Goal: Information Seeking & Learning: Check status

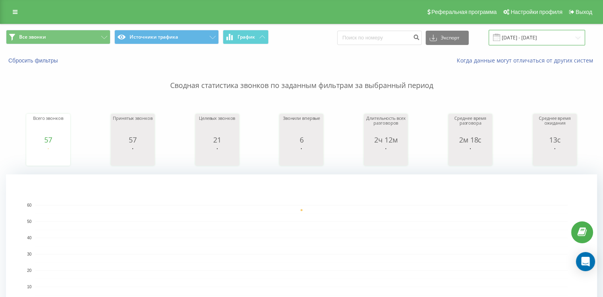
click at [567, 36] on input "[DATE] - [DATE]" at bounding box center [536, 38] width 96 height 16
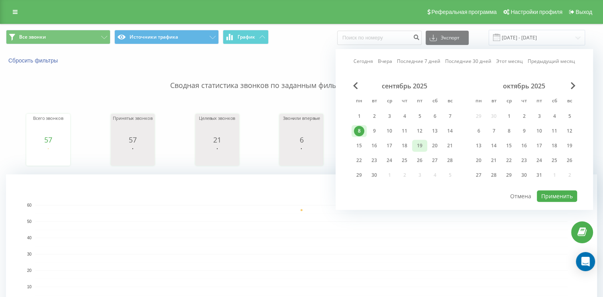
click at [415, 142] on div "19" at bounding box center [419, 146] width 10 height 10
click at [558, 192] on button "Применить" at bounding box center [556, 196] width 40 height 12
type input "[DATE] - [DATE]"
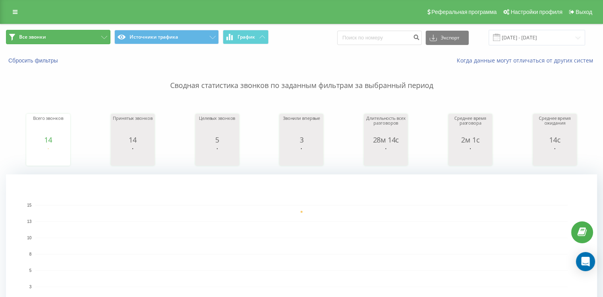
click at [81, 39] on button "Все звонки" at bounding box center [58, 37] width 104 height 14
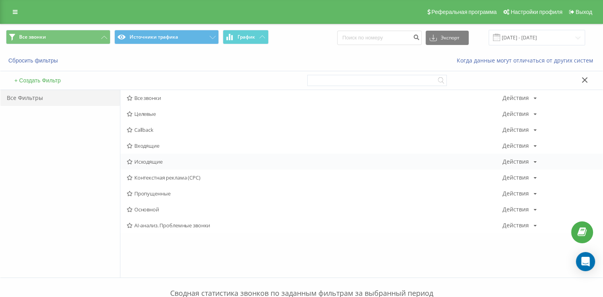
click at [151, 160] on span "Исходящие" at bounding box center [314, 162] width 375 height 6
